Goal: Find contact information: Find contact information

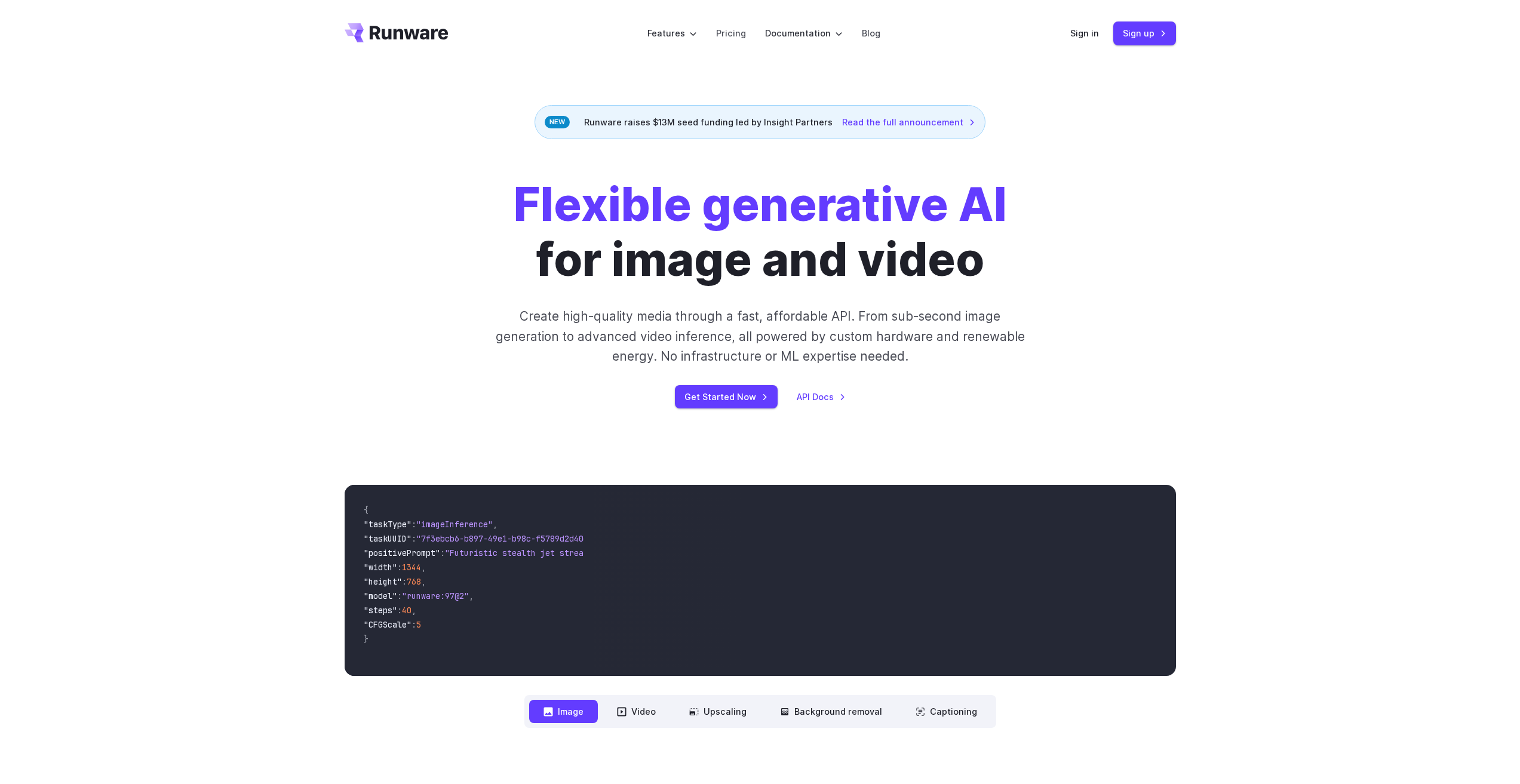
click at [405, 42] on icon "Go to /" at bounding box center [396, 33] width 104 height 19
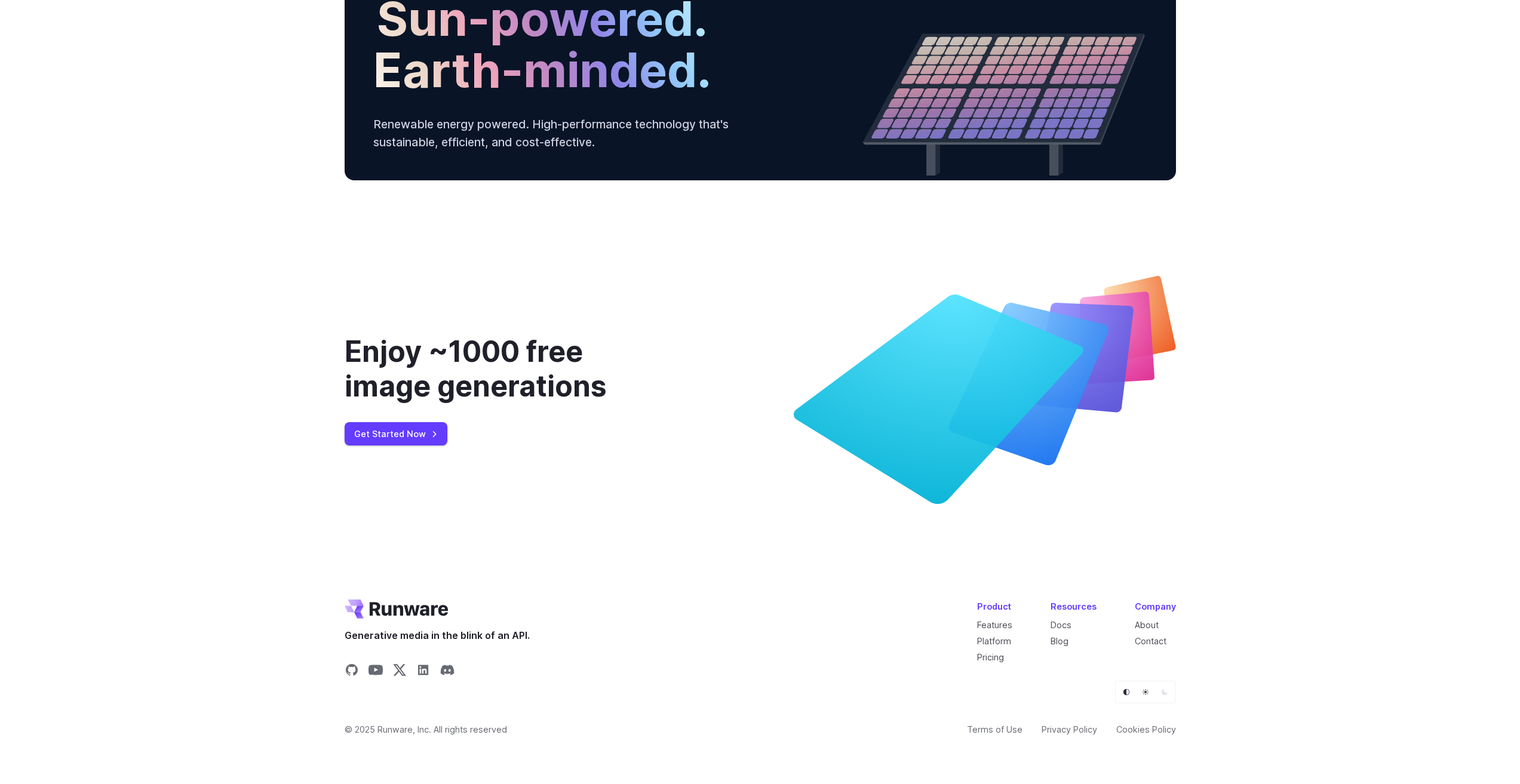
scroll to position [4411, 0]
click at [423, 663] on icon "Share on LinkedIn" at bounding box center [423, 670] width 14 height 14
